Goal: Task Accomplishment & Management: Use online tool/utility

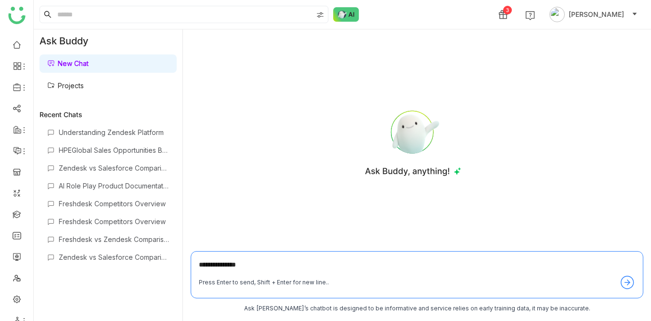
scroll to position [13, 0]
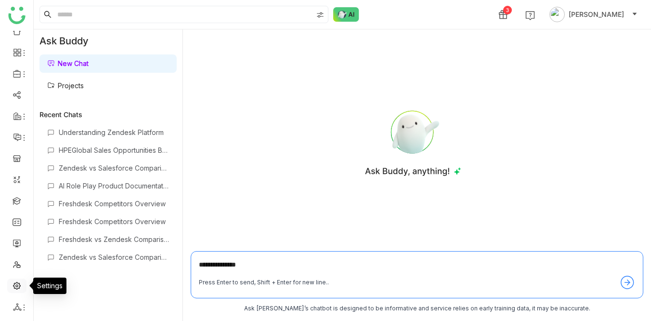
click at [13, 213] on link at bounding box center [17, 285] width 9 height 8
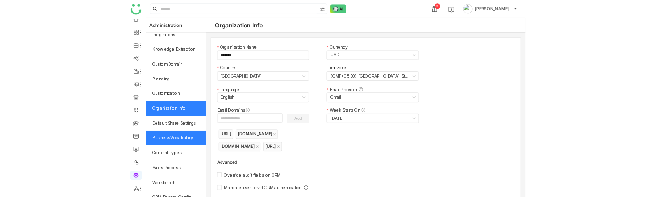
scroll to position [190, 0]
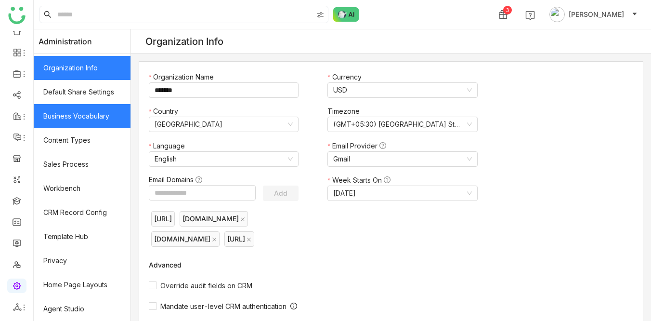
click at [74, 118] on link "Business Vocabulary" at bounding box center [82, 116] width 97 height 24
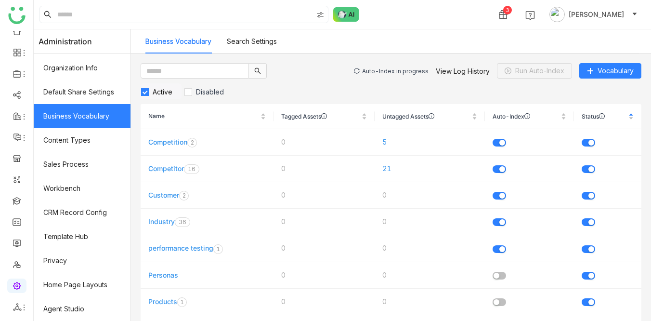
click at [398, 71] on div "Auto-Index in progress" at bounding box center [395, 70] width 66 height 7
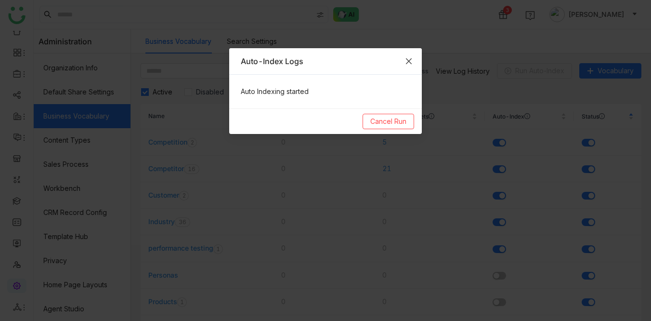
click at [410, 60] on icon "Close" at bounding box center [409, 61] width 6 height 6
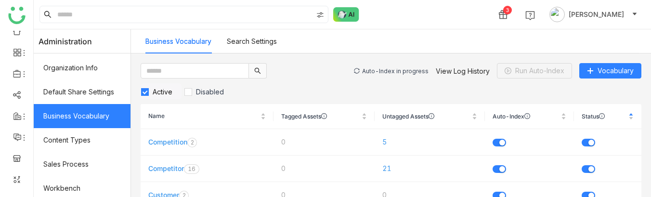
click at [408, 67] on div "Auto-Index in progress" at bounding box center [395, 70] width 66 height 7
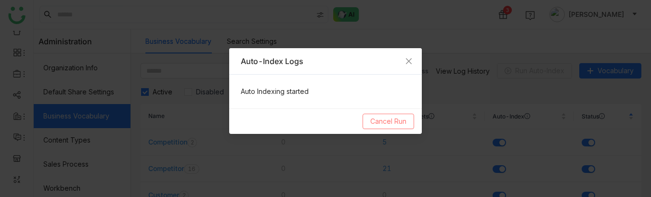
click at [387, 122] on span "Cancel Run" at bounding box center [389, 121] width 36 height 11
